Goal: Transaction & Acquisition: Book appointment/travel/reservation

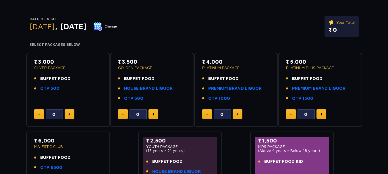
scroll to position [57, 0]
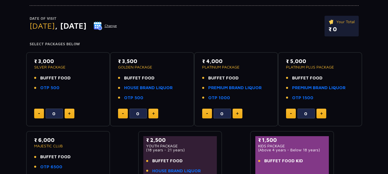
click at [117, 27] on button "Change" at bounding box center [105, 25] width 24 height 9
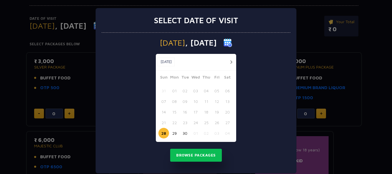
click at [231, 60] on button "button" at bounding box center [231, 62] width 7 height 7
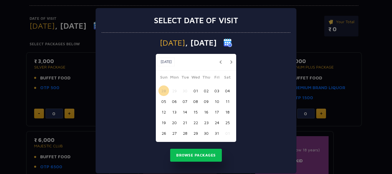
click at [203, 90] on button "02" at bounding box center [206, 91] width 11 height 11
click at [196, 155] on button "Browse Packages" at bounding box center [196, 155] width 52 height 13
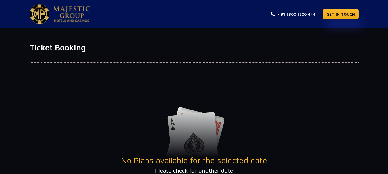
scroll to position [0, 0]
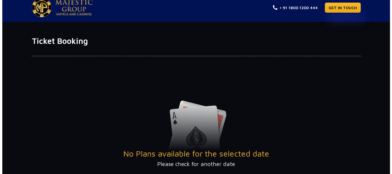
scroll to position [140, 0]
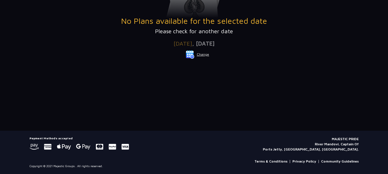
click at [197, 57] on button "Change" at bounding box center [197, 54] width 24 height 9
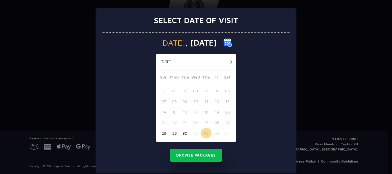
click at [183, 134] on button "30" at bounding box center [185, 133] width 11 height 11
click at [199, 155] on button "Browse Packages" at bounding box center [196, 155] width 52 height 13
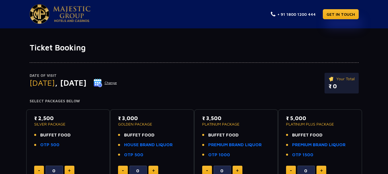
scroll to position [57, 0]
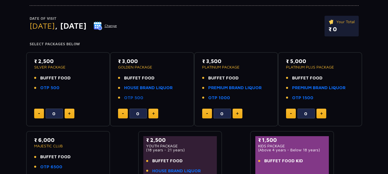
click at [128, 99] on link "OTP 500" at bounding box center [133, 98] width 19 height 7
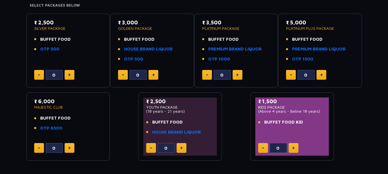
scroll to position [86, 0]
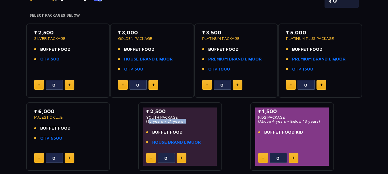
drag, startPoint x: 148, startPoint y: 123, endPoint x: 177, endPoint y: 126, distance: 29.5
click at [177, 126] on div "₹ 2,500 YOUTH PACKAGE (18 years - 21 years) BUFFET FOOD HOUSE BRAND LIQUOR" at bounding box center [180, 128] width 68 height 41
click at [166, 72] on li "OTP 500" at bounding box center [152, 69] width 68 height 7
click at [155, 86] on button at bounding box center [153, 85] width 10 height 10
type input "1"
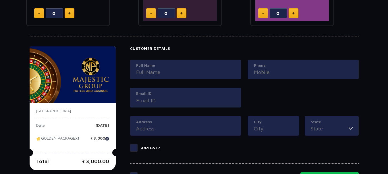
scroll to position [140, 0]
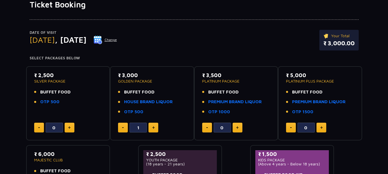
scroll to position [57, 0]
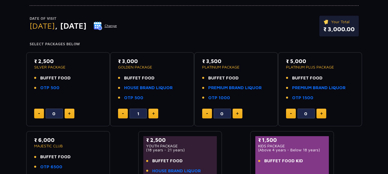
click at [154, 112] on button at bounding box center [153, 114] width 10 height 10
type input "2"
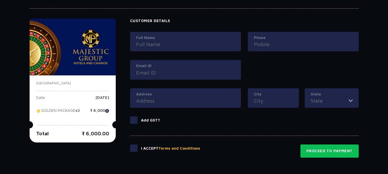
scroll to position [312, 0]
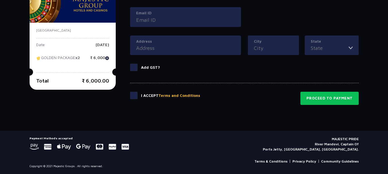
click at [136, 67] on span at bounding box center [133, 67] width 7 height 7
click at [0, 0] on input "Add GST?" at bounding box center [0, 0] width 0 height 0
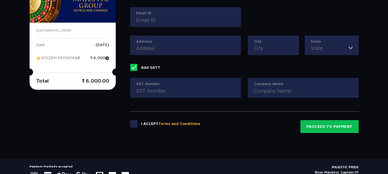
click at [133, 67] on span at bounding box center [133, 67] width 7 height 7
click at [0, 0] on input "Add GST?" at bounding box center [0, 0] width 0 height 0
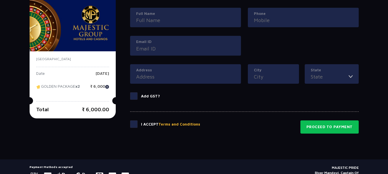
scroll to position [254, 0]
